Goal: Book appointment/travel/reservation

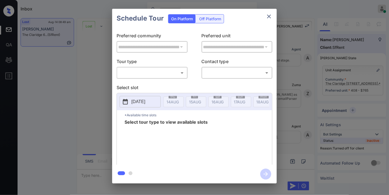
scroll to position [1209, 0]
click at [215, 21] on div "Off Platform" at bounding box center [210, 19] width 27 height 9
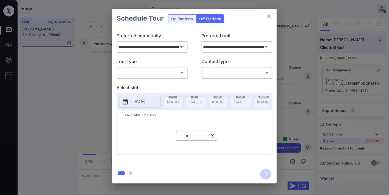
click at [158, 73] on body "Inbox Samantha Soliven Online Set yourself offline Set yourself on break Profil…" at bounding box center [194, 97] width 389 height 195
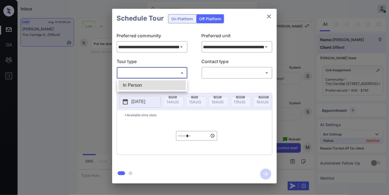
click at [155, 84] on li "In Person" at bounding box center [153, 85] width 68 height 10
type input "********"
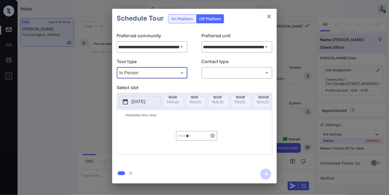
click at [225, 71] on body "Inbox Samantha Soliven Online Set yourself offline Set yourself on break Profil…" at bounding box center [194, 97] width 389 height 195
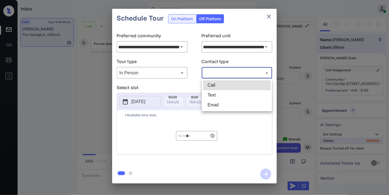
click at [222, 95] on li "Text" at bounding box center [237, 95] width 68 height 10
type input "****"
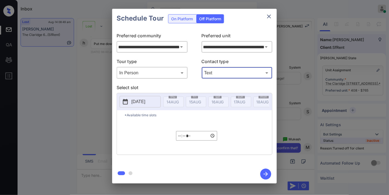
click at [145, 102] on p "[DATE]" at bounding box center [138, 102] width 14 height 7
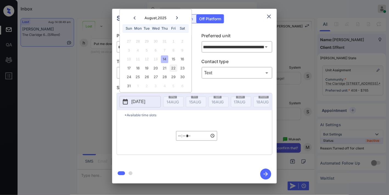
click at [175, 70] on div "22" at bounding box center [173, 68] width 7 height 7
click at [183, 138] on input "*****" at bounding box center [196, 136] width 41 height 10
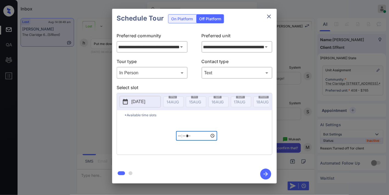
type input "*****"
click at [262, 171] on icon "button" at bounding box center [265, 174] width 11 height 11
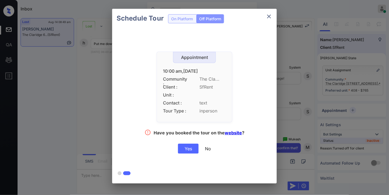
click at [189, 149] on div "Yes" at bounding box center [188, 149] width 21 height 10
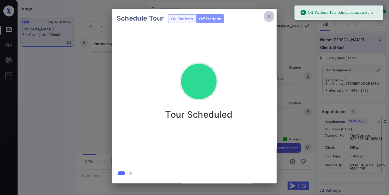
click at [269, 14] on icon "close" at bounding box center [269, 16] width 7 height 7
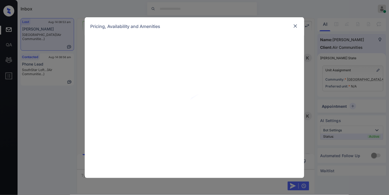
scroll to position [504, 0]
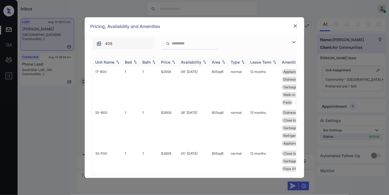
click at [168, 64] on div "Price" at bounding box center [165, 62] width 9 height 5
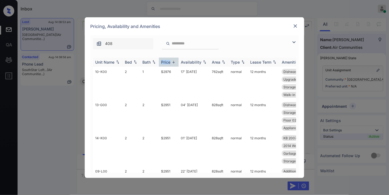
click at [168, 64] on div "Price" at bounding box center [165, 62] width 9 height 5
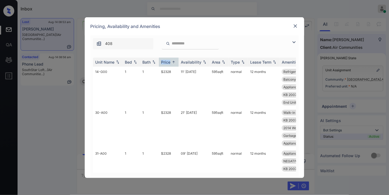
click at [297, 45] on img at bounding box center [294, 42] width 7 height 7
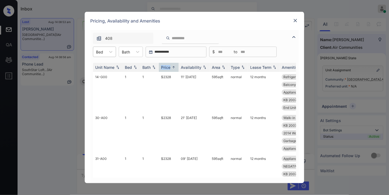
click at [100, 50] on div at bounding box center [99, 52] width 7 height 6
click at [110, 74] on div "2" at bounding box center [104, 75] width 23 height 10
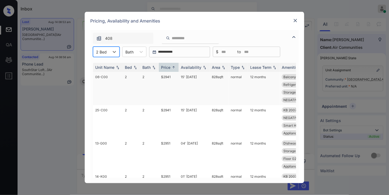
click at [167, 78] on td "$2941" at bounding box center [169, 88] width 20 height 33
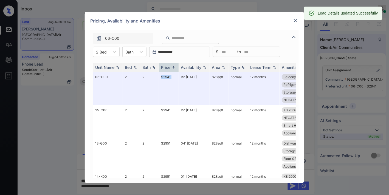
click at [294, 21] on img at bounding box center [295, 20] width 5 height 5
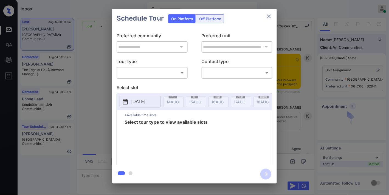
click at [171, 72] on body "Inbox Samantha Soliven Online Set yourself offline Set yourself on break Profil…" at bounding box center [194, 97] width 389 height 195
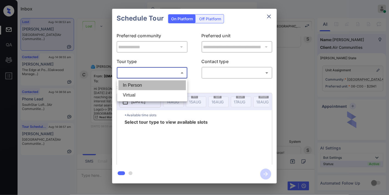
drag, startPoint x: 159, startPoint y: 83, endPoint x: 53, endPoint y: 89, distance: 106.2
click at [159, 83] on li "In Person" at bounding box center [153, 85] width 68 height 10
type input "********"
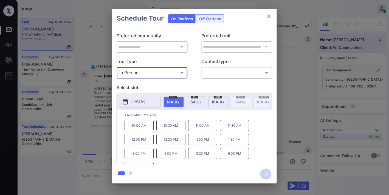
click at [179, 100] on span "16 AUG" at bounding box center [173, 102] width 12 height 5
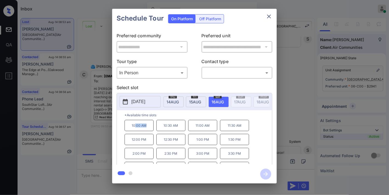
drag, startPoint x: 144, startPoint y: 129, endPoint x: 133, endPoint y: 129, distance: 11.0
click at [133, 129] on p "10:00 AM" at bounding box center [139, 125] width 29 height 11
drag, startPoint x: 143, startPoint y: 128, endPoint x: 141, endPoint y: 133, distance: 4.7
click at [141, 131] on p "10:00 AM" at bounding box center [139, 125] width 29 height 11
drag, startPoint x: 139, startPoint y: 127, endPoint x: 127, endPoint y: 127, distance: 12.1
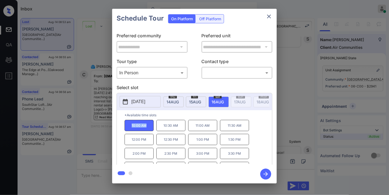
click at [127, 127] on p "10:00 AM" at bounding box center [139, 125] width 29 height 11
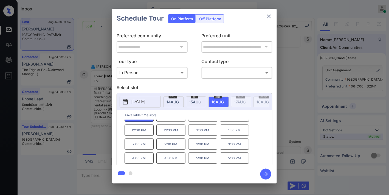
click at [269, 17] on icon "close" at bounding box center [269, 17] width 4 height 4
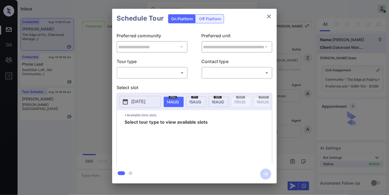
scroll to position [653, 0]
click at [208, 18] on div "Off Platform" at bounding box center [210, 19] width 27 height 9
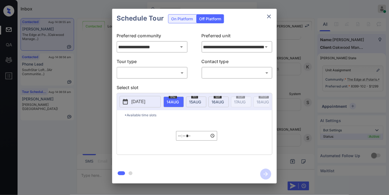
click at [159, 70] on body "Inbox Samantha Soliven Online Set yourself offline Set yourself on break Profil…" at bounding box center [194, 97] width 389 height 195
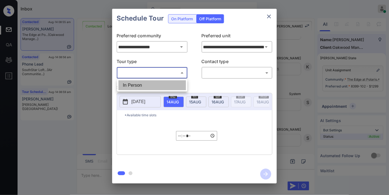
click at [155, 84] on li "In Person" at bounding box center [153, 85] width 68 height 10
type input "********"
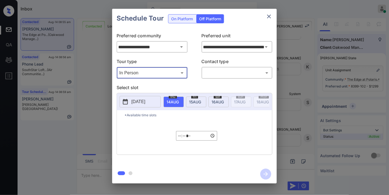
click at [221, 70] on body "Inbox Samantha Soliven Online Set yourself offline Set yourself on break Profil…" at bounding box center [194, 97] width 389 height 195
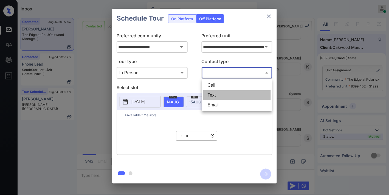
click at [223, 92] on li "Text" at bounding box center [237, 95] width 68 height 10
type input "****"
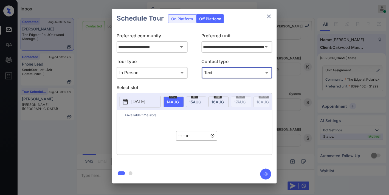
click at [179, 103] on span "15 AUG" at bounding box center [173, 102] width 12 height 5
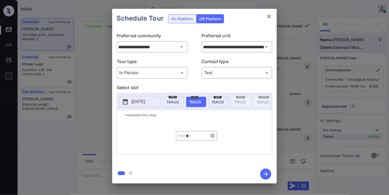
click at [178, 141] on input "*****" at bounding box center [196, 136] width 41 height 10
type input "*****"
click at [267, 174] on icon "button" at bounding box center [265, 174] width 11 height 11
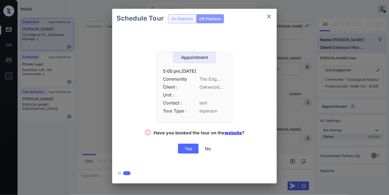
click at [181, 151] on div "Yes" at bounding box center [188, 149] width 21 height 10
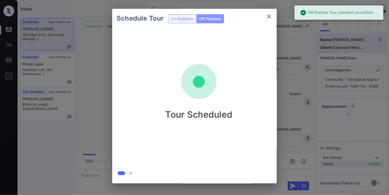
click at [297, 47] on div "Schedule Tour On Platform Off Platform Tour Scheduled" at bounding box center [194, 96] width 389 height 192
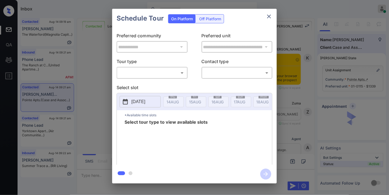
scroll to position [888, 0]
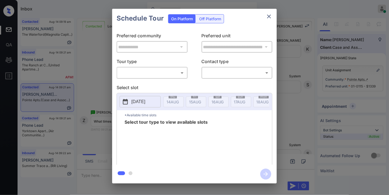
click at [180, 73] on body "Inbox [PERSON_NAME] Online Set yourself offline Set yourself on break Profile S…" at bounding box center [194, 97] width 389 height 195
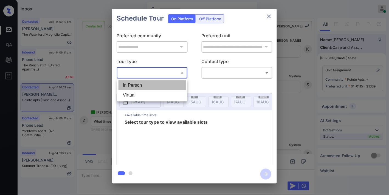
click at [175, 83] on li "In Person" at bounding box center [153, 85] width 68 height 10
type input "********"
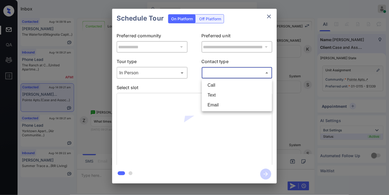
click at [216, 74] on body "Inbox [PERSON_NAME] Online Set yourself offline Set yourself on break Profile S…" at bounding box center [194, 97] width 389 height 195
click at [217, 93] on li "Text" at bounding box center [237, 95] width 68 height 10
type input "****"
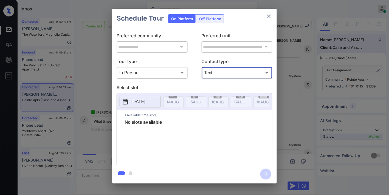
click at [272, 15] on icon "close" at bounding box center [269, 16] width 7 height 7
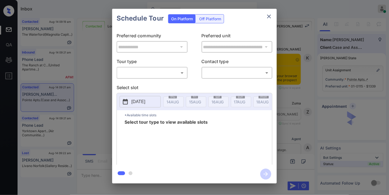
scroll to position [888, 0]
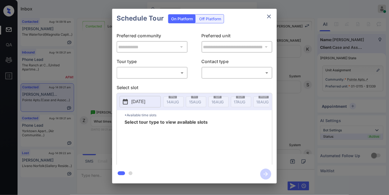
click at [268, 16] on icon "close" at bounding box center [269, 16] width 7 height 7
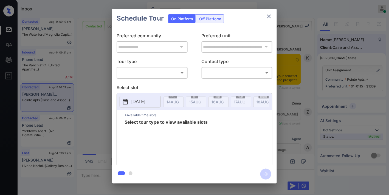
click at [181, 72] on body "Inbox [PERSON_NAME] Online Set yourself offline Set yourself on break Profile S…" at bounding box center [194, 97] width 389 height 195
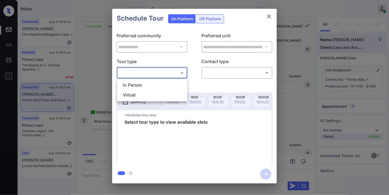
click at [164, 88] on li "In Person" at bounding box center [153, 85] width 68 height 10
type input "********"
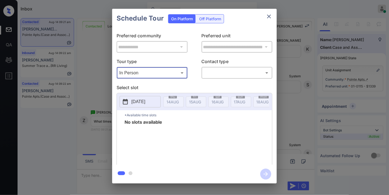
click at [267, 18] on icon "close" at bounding box center [269, 16] width 7 height 7
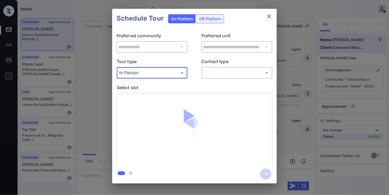
scroll to position [808, 0]
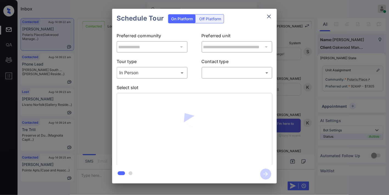
click at [193, 58] on div "Tour type In Person ******** ​ Contact type ​ ​" at bounding box center [195, 68] width 156 height 21
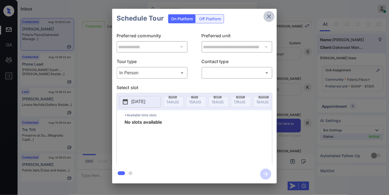
click at [270, 15] on icon "close" at bounding box center [269, 16] width 7 height 7
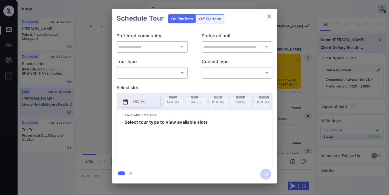
click at [162, 72] on body "Inbox Samantha Soliven Online Set yourself offline Set yourself on break Profil…" at bounding box center [194, 97] width 389 height 195
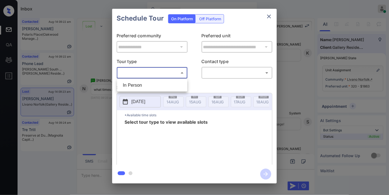
click at [161, 86] on li "In Person" at bounding box center [153, 85] width 68 height 10
type input "********"
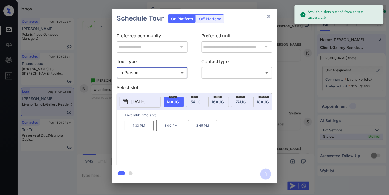
click at [179, 102] on span "15 AUG" at bounding box center [173, 102] width 12 height 5
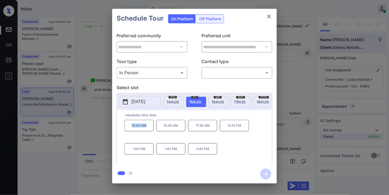
drag, startPoint x: 141, startPoint y: 128, endPoint x: 119, endPoint y: 125, distance: 21.7
click at [119, 125] on div "*Available time slots 10:00 AM 10:45 AM 11:30 AM 12:15 PM 1:00 PM 1:45 PM 3:45 …" at bounding box center [194, 138] width 155 height 56
copy p "10:00 AM"
click at [271, 19] on icon "close" at bounding box center [269, 16] width 7 height 7
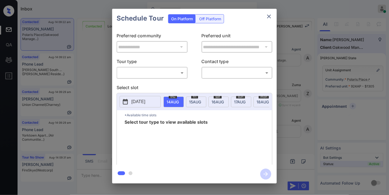
scroll to position [1070, 0]
click at [209, 19] on div "Off Platform" at bounding box center [210, 19] width 27 height 9
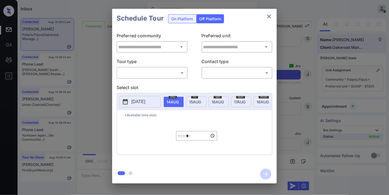
type input "**********"
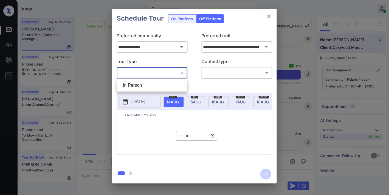
click at [168, 74] on body "Inbox Samantha Soliven Online Set yourself offline Set yourself on break Profil…" at bounding box center [194, 97] width 389 height 195
click at [165, 83] on li "In Person" at bounding box center [153, 85] width 68 height 10
type input "********"
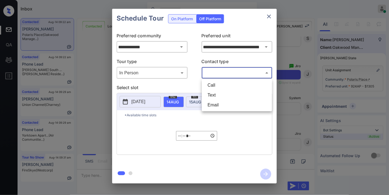
click at [219, 69] on body "Inbox Samantha Soliven Online Set yourself offline Set yourself on break Profil…" at bounding box center [194, 97] width 389 height 195
click at [219, 96] on li "Text" at bounding box center [237, 95] width 68 height 10
type input "****"
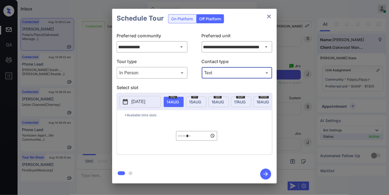
click at [179, 100] on span "15 AUG" at bounding box center [173, 102] width 12 height 5
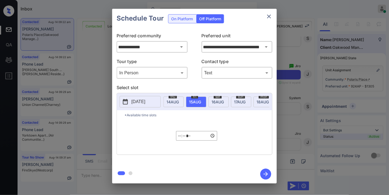
click at [183, 135] on input "*****" at bounding box center [196, 136] width 41 height 10
type input "*****"
type input "**********"
type input "*****"
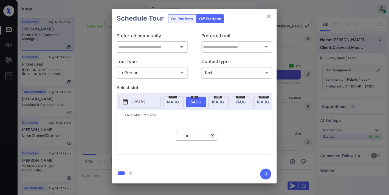
type input "**********"
click at [234, 132] on div "*Available time slots ***** ​" at bounding box center [194, 132] width 155 height 44
click at [263, 172] on icon "button" at bounding box center [265, 174] width 11 height 11
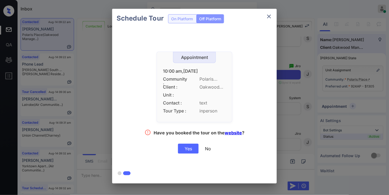
click at [183, 157] on div "Appointment 10:00 am,Fri,15-Aug-2025 Community : Polaris... Client : Oakwood...…" at bounding box center [194, 103] width 165 height 151
click at [187, 151] on div "Yes" at bounding box center [188, 149] width 21 height 10
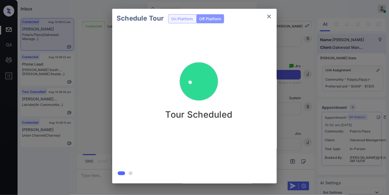
click at [268, 18] on icon "close" at bounding box center [269, 16] width 7 height 7
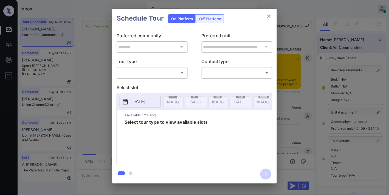
click at [175, 73] on body "Inbox [PERSON_NAME] Online Set yourself offline Set yourself on break Profile S…" at bounding box center [194, 97] width 389 height 195
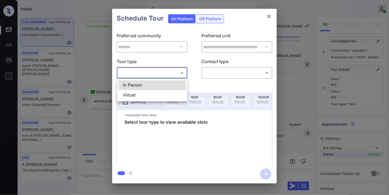
click at [161, 84] on li "In Person" at bounding box center [153, 85] width 68 height 10
type input "********"
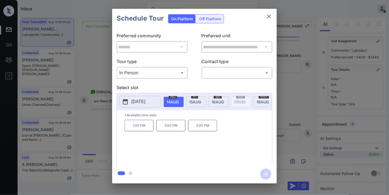
click at [136, 101] on p "2025-08-14" at bounding box center [138, 102] width 14 height 7
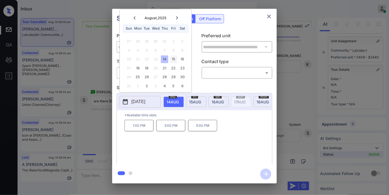
click at [174, 60] on div "15" at bounding box center [173, 59] width 7 height 7
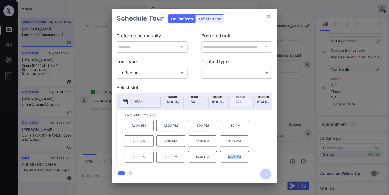
drag, startPoint x: 242, startPoint y: 160, endPoint x: 223, endPoint y: 160, distance: 18.1
click at [223, 160] on p "5:30 PM" at bounding box center [234, 157] width 29 height 12
click at [253, 77] on body "Inbox Samantha Soliven Online Set yourself offline Set yourself on break Profil…" at bounding box center [194, 97] width 389 height 195
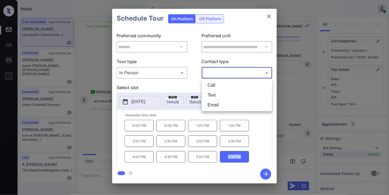
click at [263, 137] on div at bounding box center [194, 97] width 389 height 195
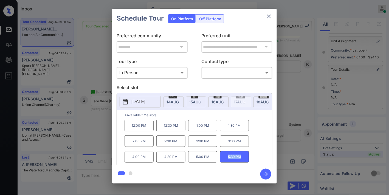
drag, startPoint x: 238, startPoint y: 159, endPoint x: 226, endPoint y: 159, distance: 11.3
click at [226, 159] on p "5:30 PM" at bounding box center [234, 157] width 29 height 12
copy p "5:30 PM"
click at [268, 18] on icon "close" at bounding box center [269, 16] width 7 height 7
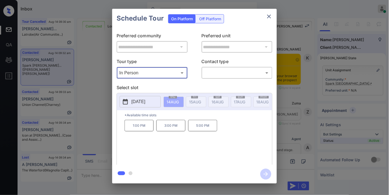
scroll to position [341, 0]
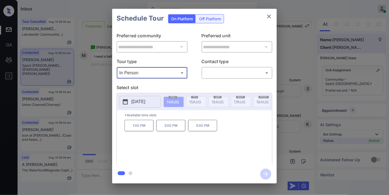
click at [269, 16] on icon "close" at bounding box center [269, 16] width 7 height 7
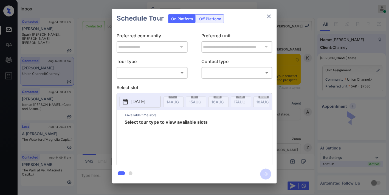
scroll to position [986, 0]
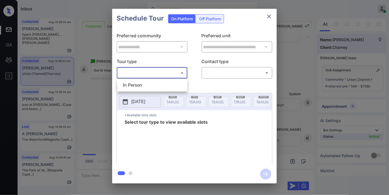
click at [168, 75] on body "Inbox Samantha Soliven Online Set yourself offline Set yourself on break Profil…" at bounding box center [194, 97] width 389 height 195
click at [156, 84] on li "In Person" at bounding box center [153, 85] width 68 height 10
type input "********"
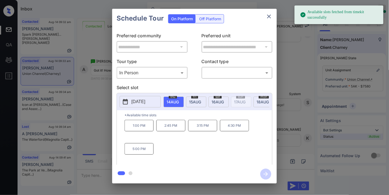
click at [179, 103] on span "15 AUG" at bounding box center [173, 102] width 12 height 5
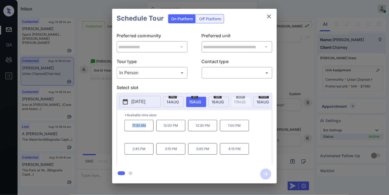
drag, startPoint x: 145, startPoint y: 128, endPoint x: 125, endPoint y: 129, distance: 19.5
click at [125, 129] on p "11:30 AM" at bounding box center [139, 126] width 29 height 12
copy p "11:30 AM"
click at [271, 16] on icon "close" at bounding box center [269, 16] width 7 height 7
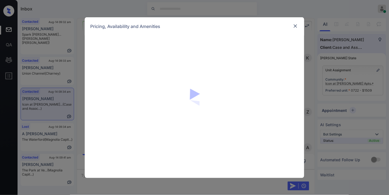
scroll to position [936, 0]
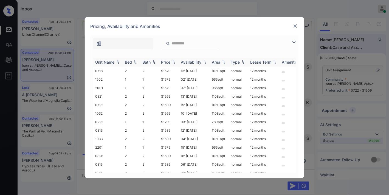
click at [173, 61] on img at bounding box center [173, 62] width 5 height 4
click at [295, 43] on img at bounding box center [294, 42] width 7 height 7
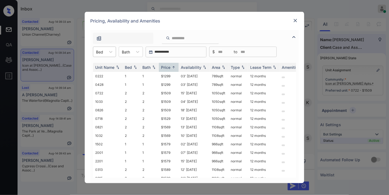
click at [105, 51] on div "Bed" at bounding box center [99, 52] width 13 height 8
click at [106, 72] on div "2" at bounding box center [104, 75] width 23 height 10
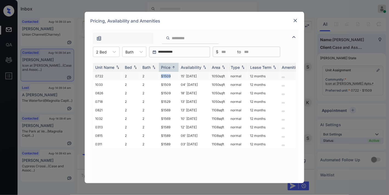
drag, startPoint x: 172, startPoint y: 76, endPoint x: 155, endPoint y: 75, distance: 17.0
click at [154, 75] on tr "0722 2 2 $1509 15' [DATE] sqft normal 12 months" at bounding box center [236, 76] width 287 height 9
copy tr "$1509"
click at [178, 75] on td "$1509" at bounding box center [169, 76] width 20 height 9
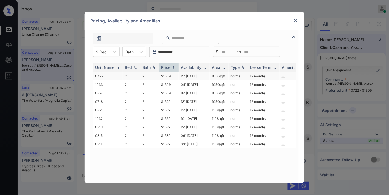
click at [178, 75] on td "$1509" at bounding box center [169, 76] width 20 height 9
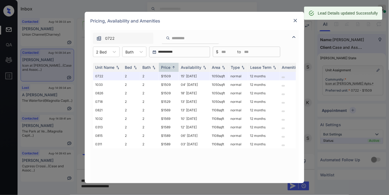
click at [172, 157] on div "Unit Name Bed Bath Price Availability Area Type Lease Term Amenities 0722 2 2 $…" at bounding box center [194, 120] width 203 height 115
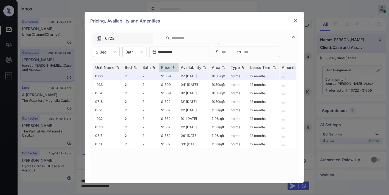
click at [296, 21] on img at bounding box center [295, 20] width 5 height 5
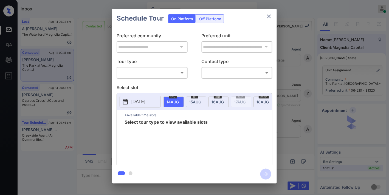
scroll to position [448, 0]
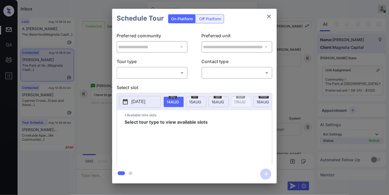
click at [176, 71] on body "Inbox [PERSON_NAME] Online Set yourself offline Set yourself on break Profile S…" at bounding box center [194, 97] width 389 height 195
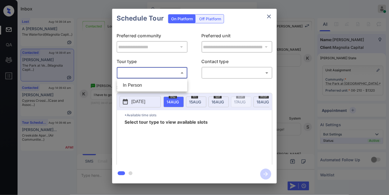
click at [158, 85] on li "In Person" at bounding box center [153, 85] width 68 height 10
type input "********"
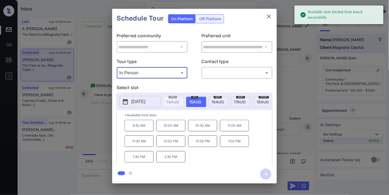
click at [145, 102] on p "[DATE]" at bounding box center [138, 102] width 14 height 7
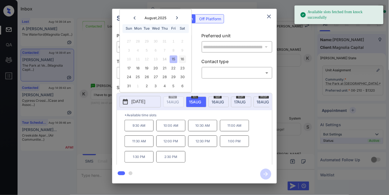
click at [184, 61] on div "16" at bounding box center [182, 59] width 7 height 7
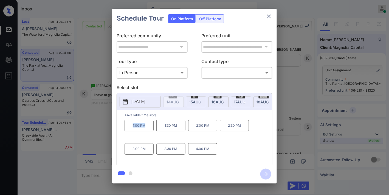
drag, startPoint x: 148, startPoint y: 126, endPoint x: 131, endPoint y: 127, distance: 17.0
click at [131, 127] on p "1:00 PM" at bounding box center [139, 126] width 29 height 12
drag, startPoint x: 139, startPoint y: 131, endPoint x: 129, endPoint y: 130, distance: 9.6
click at [129, 130] on p "1:00 PM" at bounding box center [139, 126] width 29 height 12
copy p "1:00 PM"
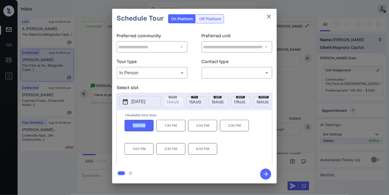
click at [267, 16] on icon "close" at bounding box center [269, 16] width 7 height 7
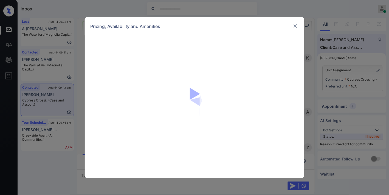
scroll to position [471, 0]
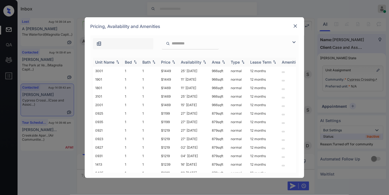
click at [171, 61] on img at bounding box center [173, 62] width 5 height 4
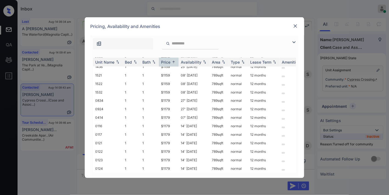
scroll to position [335, 0]
click at [294, 40] on img at bounding box center [294, 42] width 7 height 7
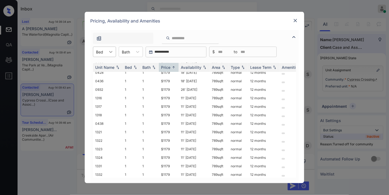
click at [107, 52] on div at bounding box center [111, 52] width 10 height 10
click at [110, 72] on div "2" at bounding box center [104, 75] width 23 height 10
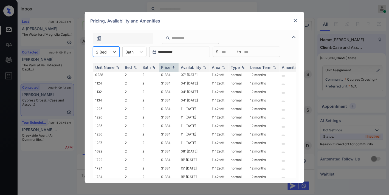
scroll to position [0, 0]
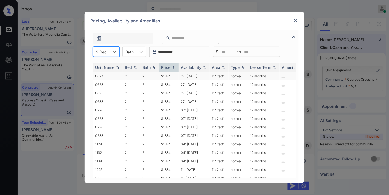
click at [170, 75] on td "$1384" at bounding box center [169, 76] width 20 height 9
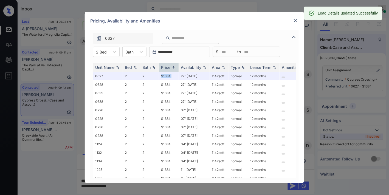
click at [295, 20] on img at bounding box center [295, 20] width 5 height 5
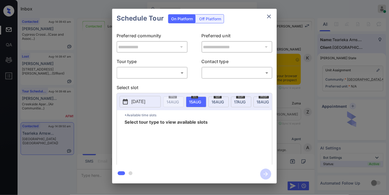
scroll to position [424, 0]
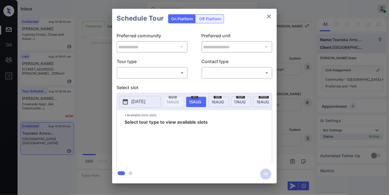
click at [172, 74] on body "Inbox Samantha Soliven Online Set yourself offline Set yourself on break Profil…" at bounding box center [194, 97] width 389 height 195
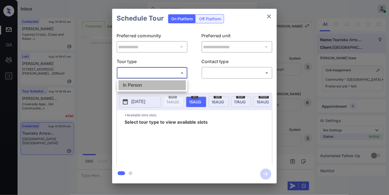
click at [158, 84] on li "In Person" at bounding box center [153, 85] width 68 height 10
type input "********"
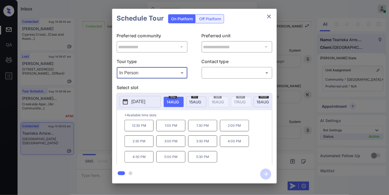
click at [109, 83] on div "**********" at bounding box center [194, 96] width 389 height 192
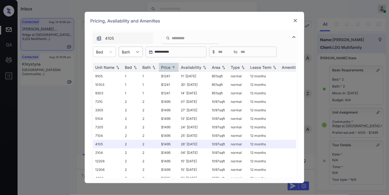
scroll to position [2340, 0]
click at [106, 49] on div "Bed" at bounding box center [99, 52] width 13 height 8
click at [108, 63] on div "1" at bounding box center [104, 65] width 23 height 10
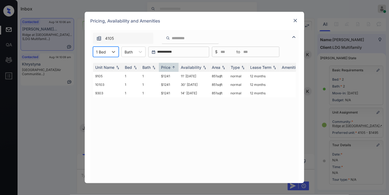
click at [296, 23] on img at bounding box center [295, 20] width 5 height 5
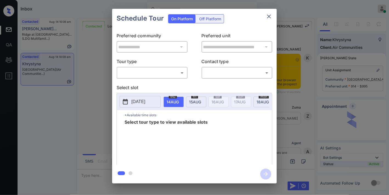
scroll to position [1097, 0]
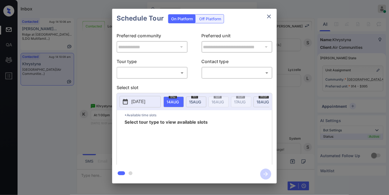
click at [172, 70] on body "Inbox [PERSON_NAME] Online Set yourself offline Set yourself on break Profile S…" at bounding box center [194, 97] width 389 height 195
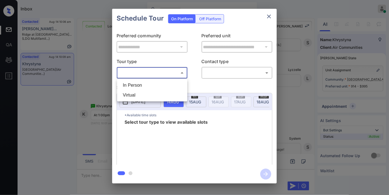
click at [164, 83] on li "In Person" at bounding box center [153, 85] width 68 height 10
type input "********"
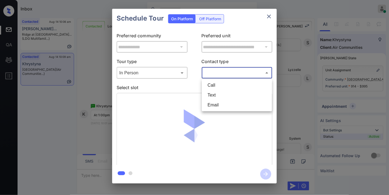
click at [223, 69] on body "Inbox Samantha Soliven Online Set yourself offline Set yourself on break Profil…" at bounding box center [194, 97] width 389 height 195
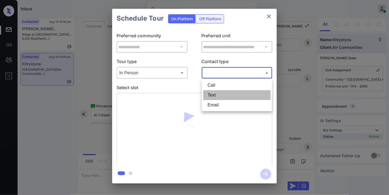
click at [221, 97] on li "Text" at bounding box center [237, 95] width 68 height 10
type input "****"
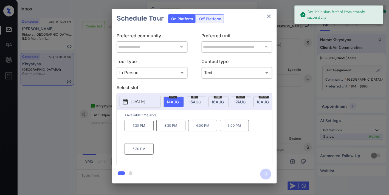
click at [179, 103] on span "[DATE]" at bounding box center [173, 102] width 12 height 5
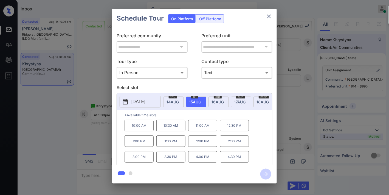
click at [144, 145] on p "1:00 PM" at bounding box center [139, 142] width 29 height 12
click at [264, 175] on icon "button" at bounding box center [265, 174] width 11 height 11
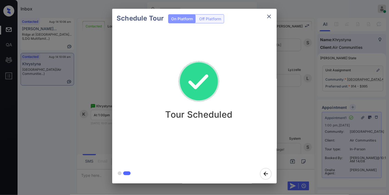
click at [272, 15] on icon "close" at bounding box center [269, 16] width 7 height 7
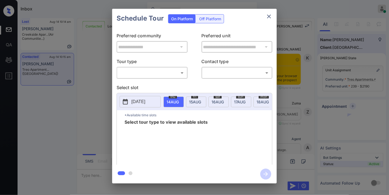
scroll to position [767, 0]
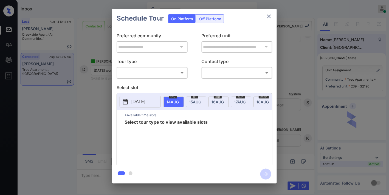
click at [164, 69] on body "Inbox Samantha Soliven Online Set yourself offline Set yourself on break Profil…" at bounding box center [194, 97] width 389 height 195
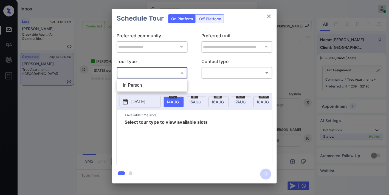
click at [162, 86] on li "In Person" at bounding box center [153, 85] width 68 height 10
type input "********"
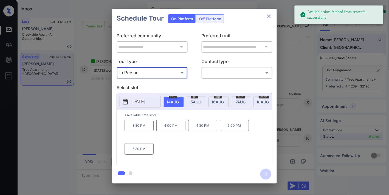
click at [179, 103] on span "15 AUG" at bounding box center [173, 102] width 12 height 5
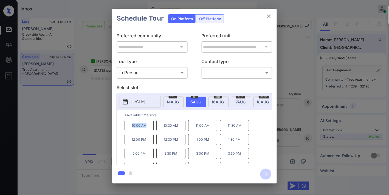
drag, startPoint x: 146, startPoint y: 128, endPoint x: 132, endPoint y: 128, distance: 14.0
click at [132, 128] on p "10:00 AM" at bounding box center [139, 125] width 29 height 11
copy p "10:00 AM"
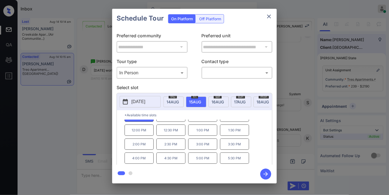
click at [268, 13] on button "close" at bounding box center [269, 16] width 11 height 11
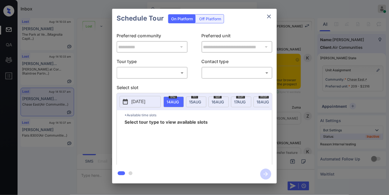
click at [161, 69] on body "Inbox [PERSON_NAME] Online Set yourself offline Set yourself on break Profile S…" at bounding box center [194, 97] width 389 height 195
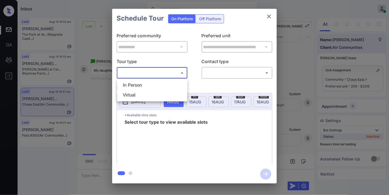
click at [159, 84] on li "In Person" at bounding box center [153, 85] width 68 height 10
type input "********"
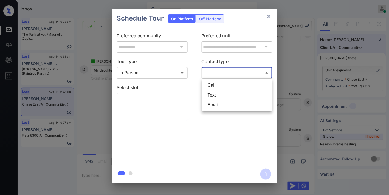
click at [221, 71] on body "Inbox [PERSON_NAME] Online Set yourself offline Set yourself on break Profile S…" at bounding box center [194, 97] width 389 height 195
click at [221, 94] on li "Text" at bounding box center [237, 95] width 68 height 10
type input "****"
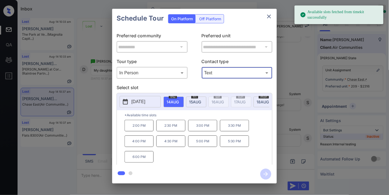
click at [145, 102] on p "[DATE]" at bounding box center [138, 102] width 14 height 7
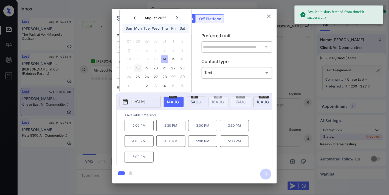
click at [137, 66] on div "18" at bounding box center [137, 68] width 7 height 7
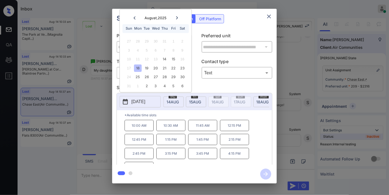
click at [237, 131] on p "12:15 PM" at bounding box center [234, 125] width 29 height 11
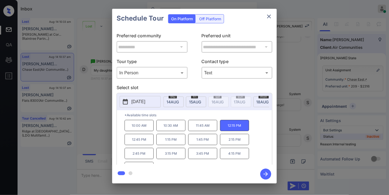
drag, startPoint x: 269, startPoint y: 176, endPoint x: 388, endPoint y: 87, distance: 148.2
click at [269, 176] on icon "button" at bounding box center [265, 174] width 11 height 11
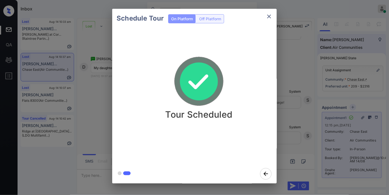
click at [173, 60] on img at bounding box center [199, 81] width 55 height 55
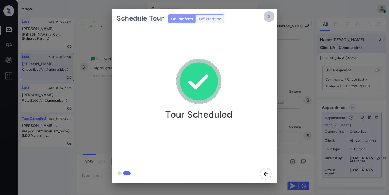
click at [266, 19] on icon "close" at bounding box center [269, 16] width 7 height 7
